Goal: Task Accomplishment & Management: Manage account settings

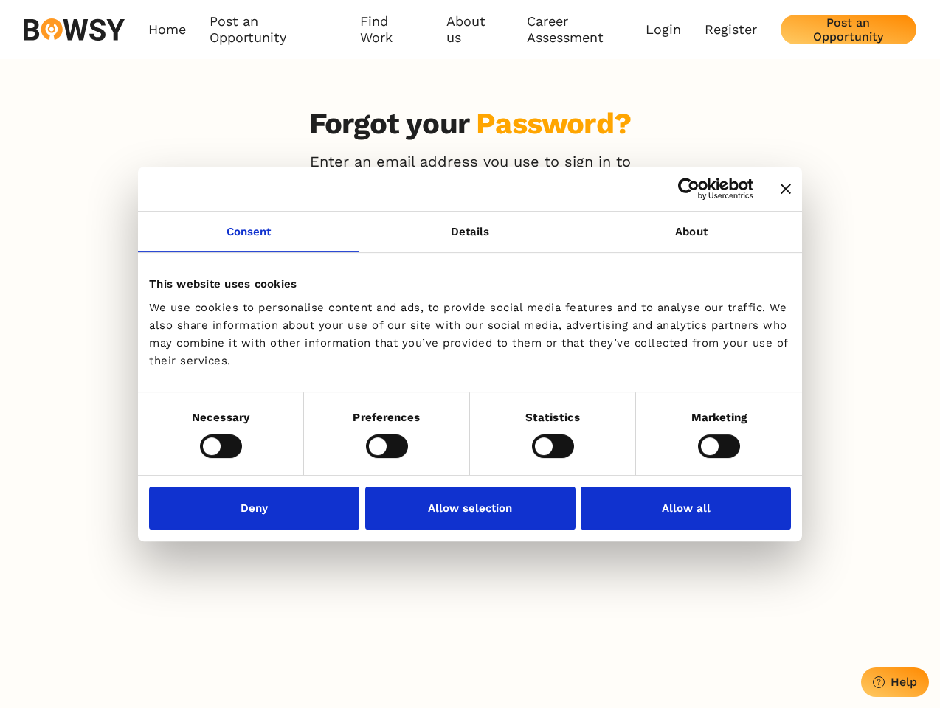
click at [781, 190] on icon "Close banner" at bounding box center [786, 189] width 10 height 10
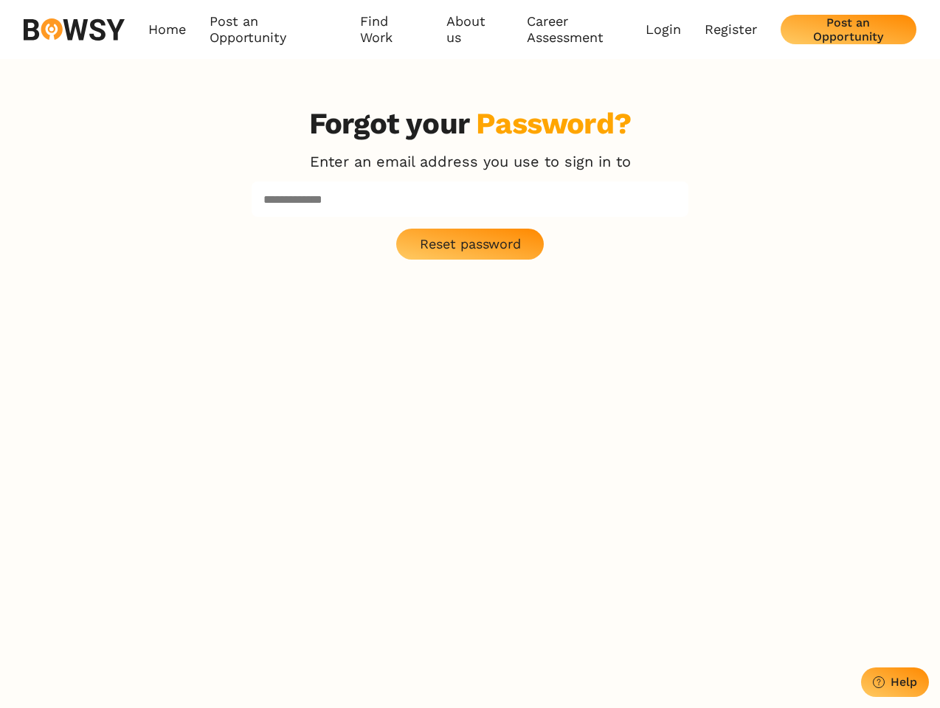
click at [249, 240] on div "Forgot your Password? Enter an email address you use to sign in to Reset passwo…" at bounding box center [470, 460] width 472 height 708
click at [470, 240] on p "Reset password" at bounding box center [470, 244] width 101 height 16
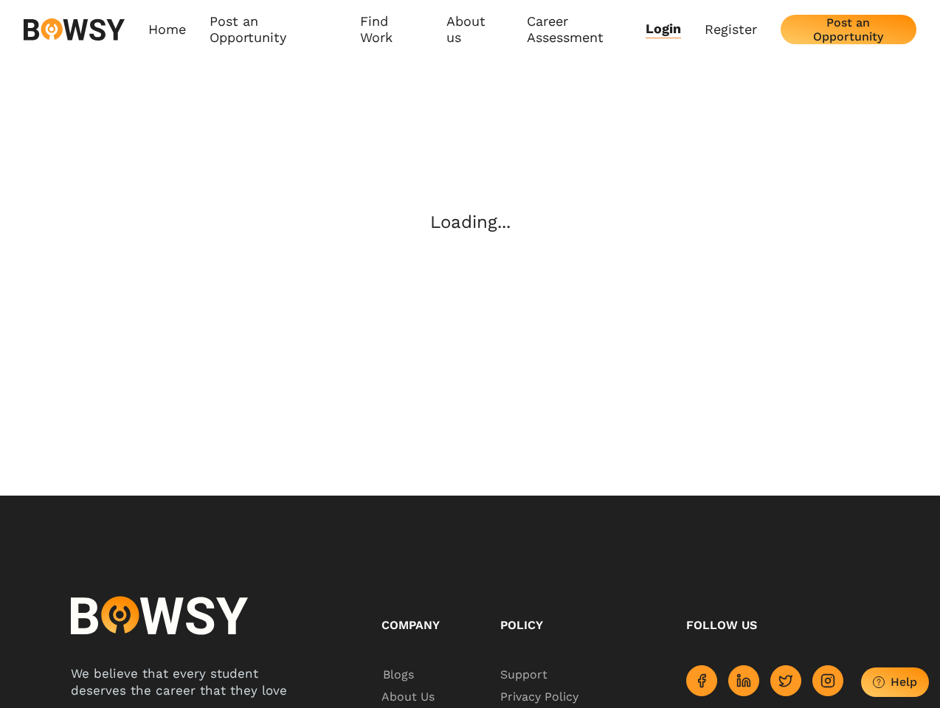
click at [691, 240] on body "Consent Details [#IABV2SETTINGS#] About This website uses cookies We use cookie…" at bounding box center [470, 449] width 940 height 899
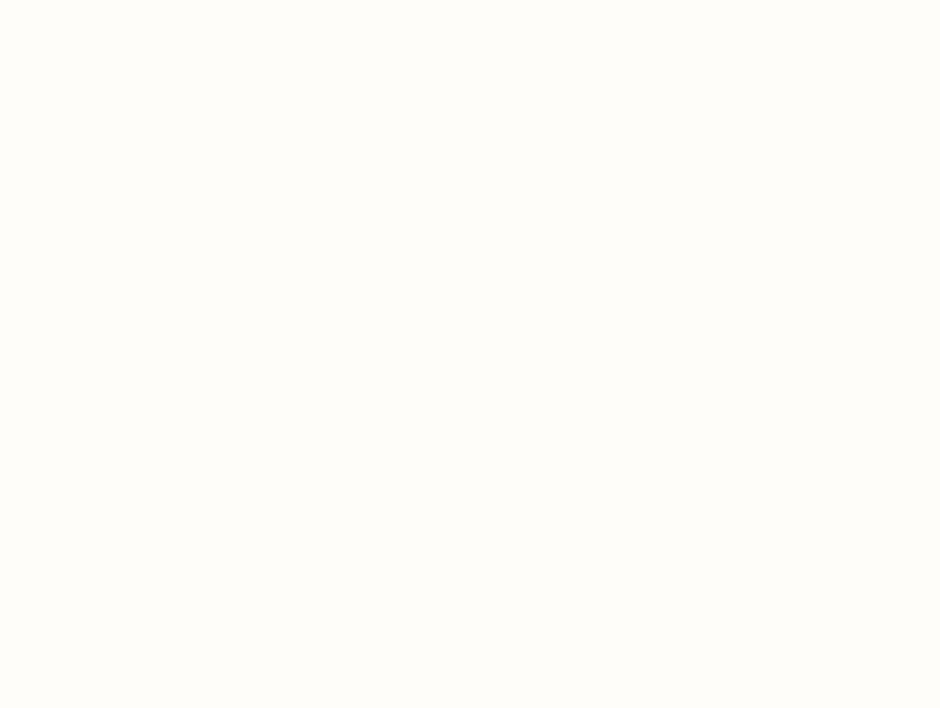
click at [221, 446] on body "Consent Details [#IABV2SETTINGS#] About This website uses cookies We use cookie…" at bounding box center [470, 354] width 940 height 708
click at [387, 446] on body "Consent Details [#IABV2SETTINGS#] About This website uses cookies We use cookie…" at bounding box center [470, 354] width 940 height 708
click at [553, 446] on body "Consent Details [#IABV2SETTINGS#] About This website uses cookies We use cookie…" at bounding box center [472, 354] width 944 height 708
click at [719, 446] on body "Consent Details [#IABV2SETTINGS#] About This website uses cookies We use cookie…" at bounding box center [472, 354] width 944 height 708
